Goal: Find specific page/section

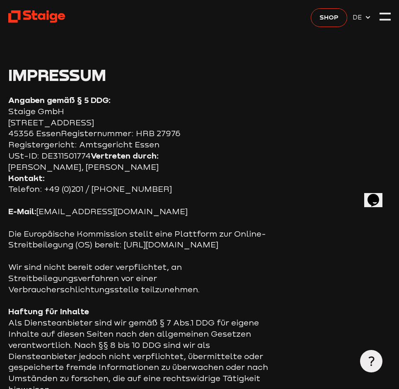
copy section "Staige GmbH"
click at [27, 12] on use at bounding box center [36, 16] width 57 height 12
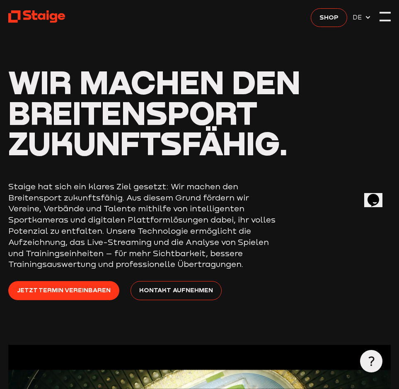
click at [386, 14] on div at bounding box center [385, 16] width 11 height 11
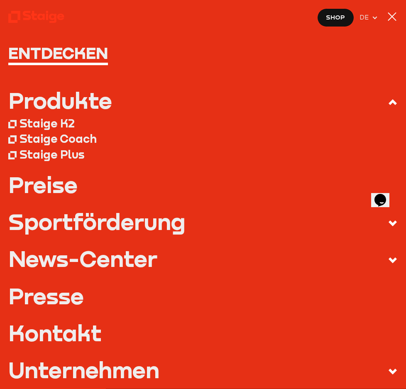
click at [46, 182] on link "Preise" at bounding box center [202, 184] width 389 height 22
